Goal: Task Accomplishment & Management: Use online tool/utility

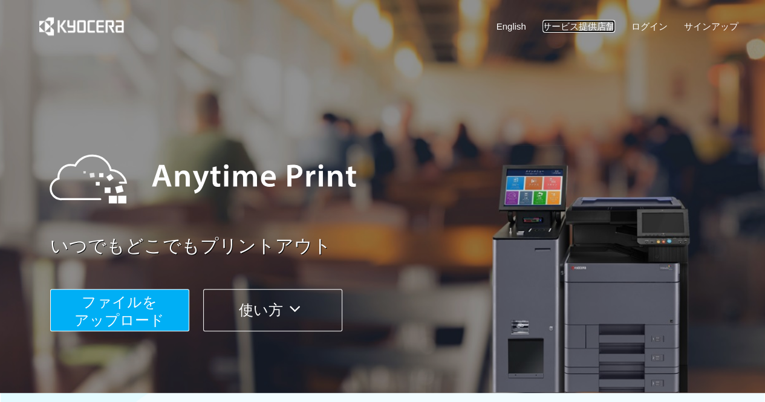
click at [549, 30] on link "サービス提供店舗" at bounding box center [578, 26] width 73 height 13
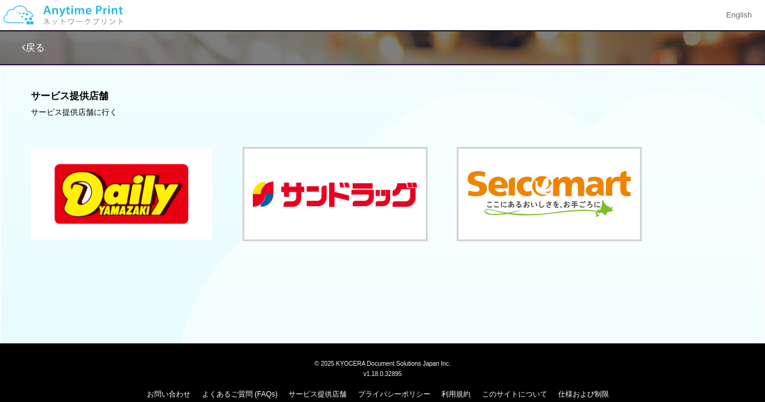
click at [153, 167] on button at bounding box center [121, 194] width 181 height 91
click at [33, 42] on link "戻る" at bounding box center [33, 47] width 23 height 10
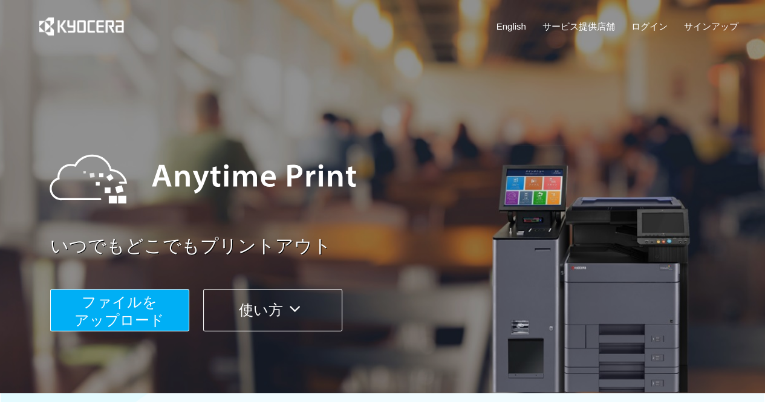
click at [148, 319] on span "ファイルを ​​アップロード" at bounding box center [119, 311] width 90 height 34
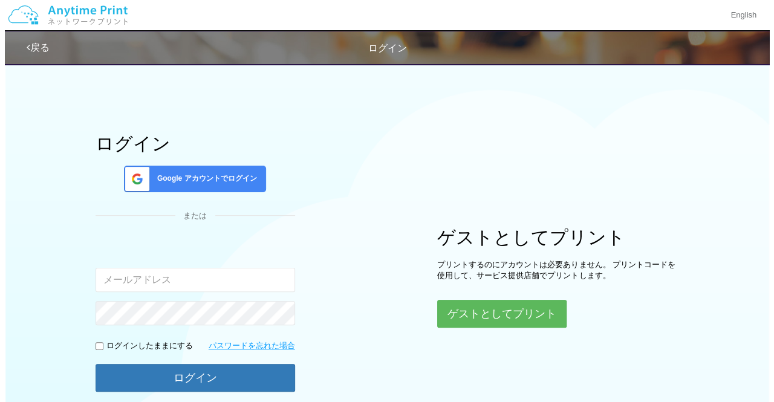
scroll to position [104, 0]
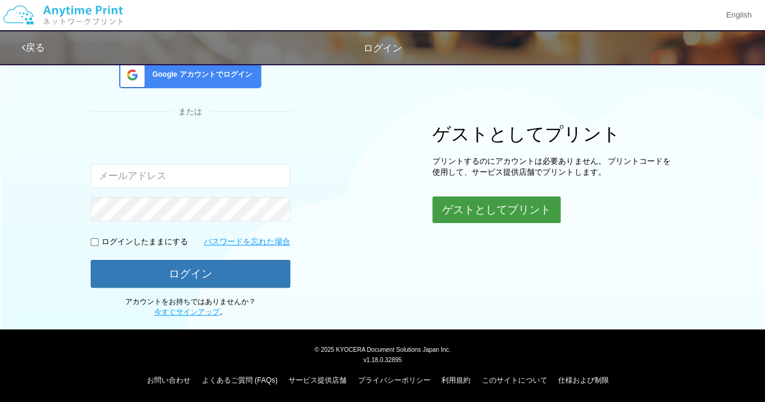
click at [484, 206] on button "ゲストとしてプリント" at bounding box center [496, 210] width 128 height 27
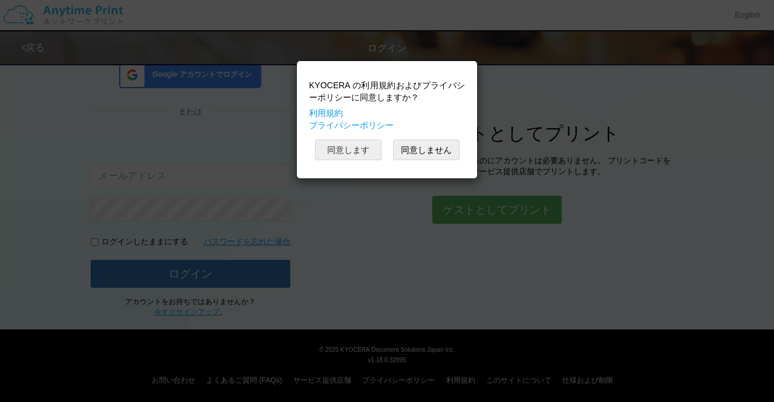
click at [354, 152] on button "同意します" at bounding box center [348, 150] width 67 height 21
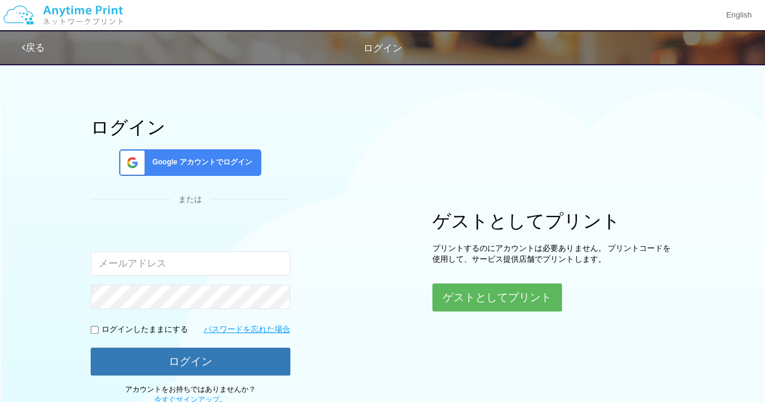
scroll to position [104, 0]
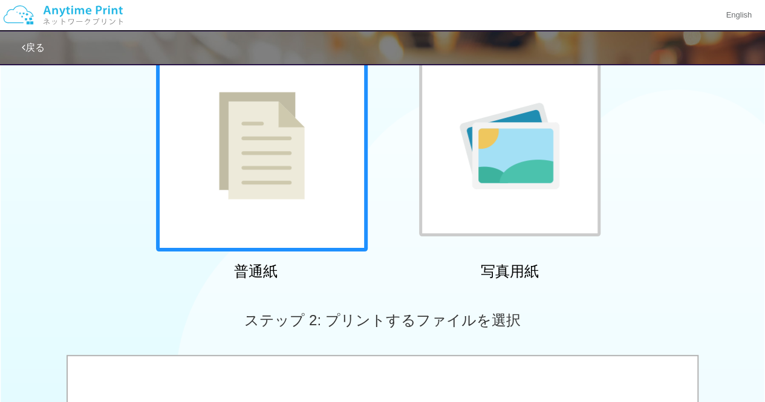
click at [326, 157] on div at bounding box center [262, 146] width 212 height 212
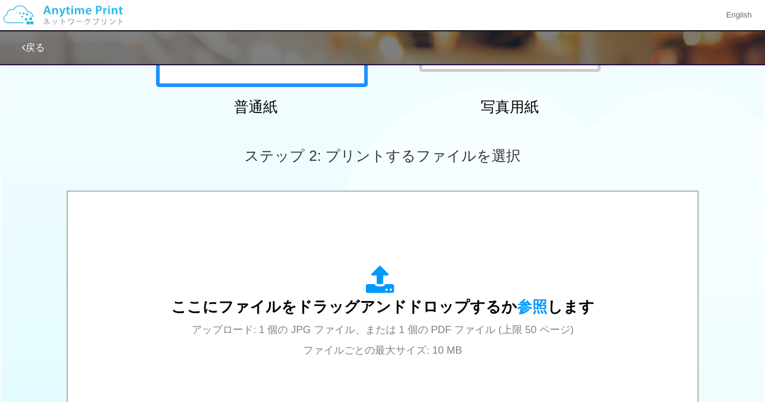
scroll to position [325, 0]
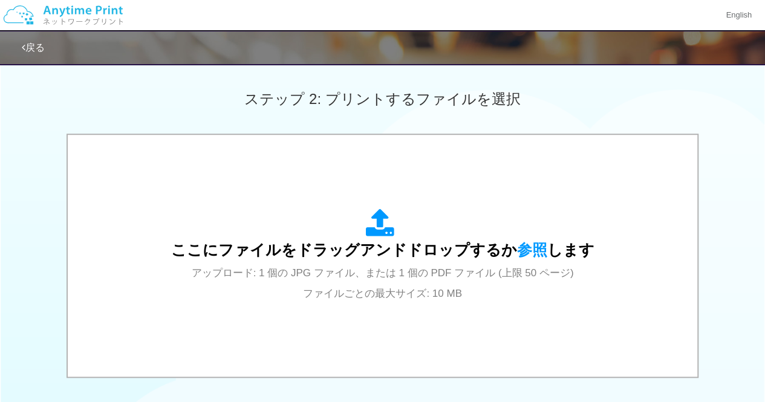
click at [379, 270] on span "アップロード: 1 個の JPG ファイル、または 1 個の PDF ファイル (上限 50 ページ) ファイルごとの最大サイズ: 10 MB" at bounding box center [383, 283] width 382 height 32
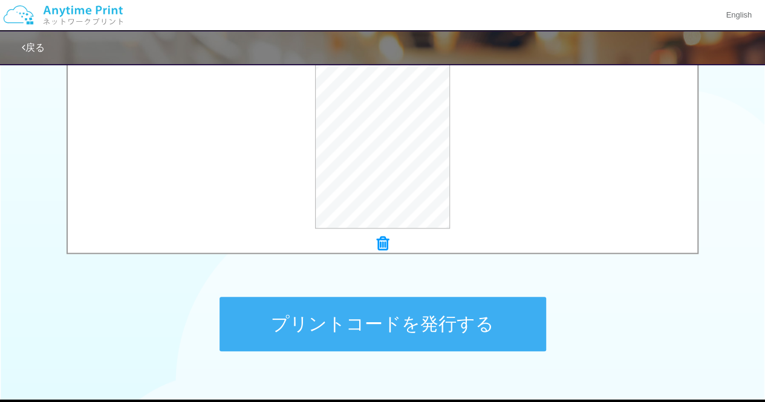
scroll to position [449, 0]
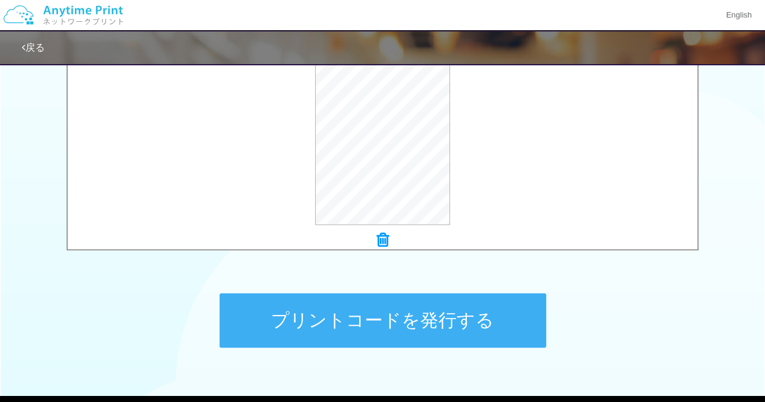
click at [261, 301] on button "プリントコードを発行する" at bounding box center [383, 320] width 327 height 54
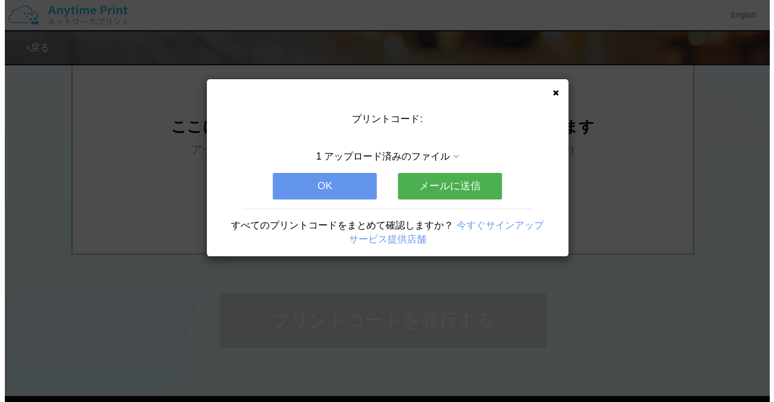
scroll to position [0, 0]
